Goal: Task Accomplishment & Management: Use online tool/utility

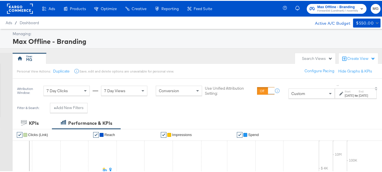
click at [317, 8] on span "Forward3d (Landmark) / Assembly" at bounding box center [337, 10] width 41 height 4
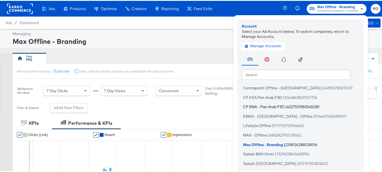
click at [254, 106] on span "CP RNA - Pan Arab F3D" at bounding box center [263, 106] width 41 height 4
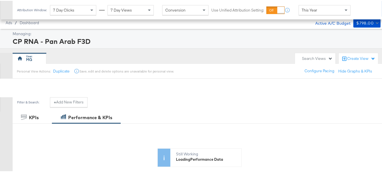
scroll to position [133, 0]
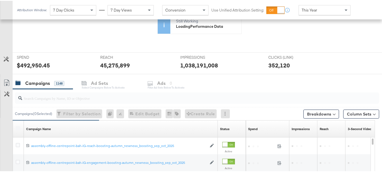
click at [80, 92] on input "search" at bounding box center [184, 95] width 325 height 11
paste input "-autumn_newness_aug_oct_2025"
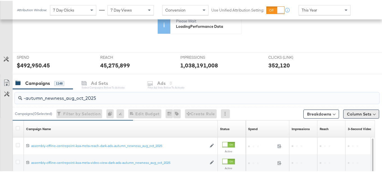
type input "-autumn_newness_aug_oct_2025"
click at [352, 116] on button "Column Sets" at bounding box center [361, 113] width 36 height 9
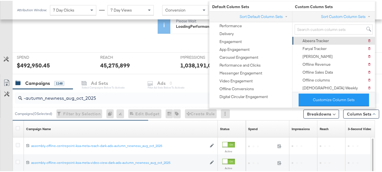
click at [322, 38] on div "Abeera Tracker" at bounding box center [316, 39] width 26 height 5
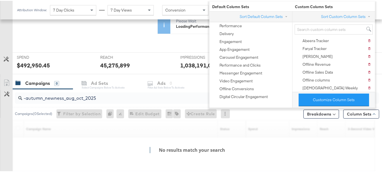
click at [380, 93] on div "KPIs Performance & KPIs Customize KPIs ✔ Clicks (Link) ✔ Reach ✔ Impressions ✔ …" at bounding box center [193, 103] width 386 height 250
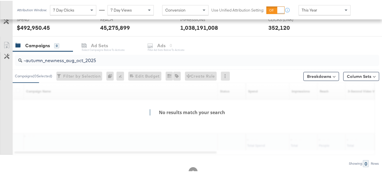
scroll to position [171, 0]
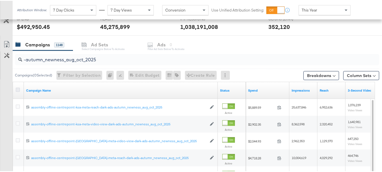
click at [17, 89] on icon at bounding box center [18, 89] width 4 height 4
click at [0, 0] on input "checkbox" at bounding box center [0, 0] width 0 height 0
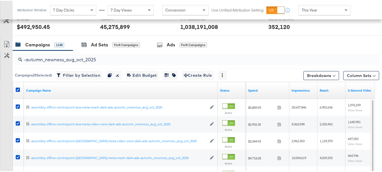
click at [6, 38] on link "Export as CSV" at bounding box center [6, 44] width 13 height 13
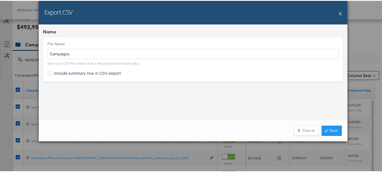
click at [90, 74] on div "Include summary row in CSV export" at bounding box center [88, 72] width 69 height 6
click at [0, 0] on input "Include summary row in CSV export" at bounding box center [0, 0] width 0 height 0
click at [333, 131] on link "Save" at bounding box center [332, 130] width 20 height 10
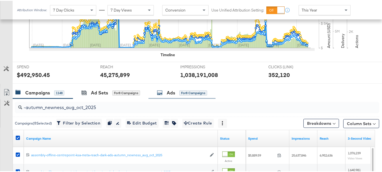
scroll to position [219, 0]
